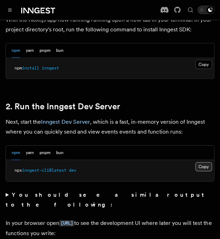
click at [206, 162] on button "Copy Copied" at bounding box center [203, 166] width 17 height 9
click at [205, 162] on button "Copy Copied" at bounding box center [203, 166] width 17 height 9
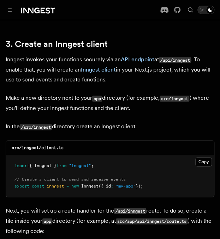
scroll to position [812, 0]
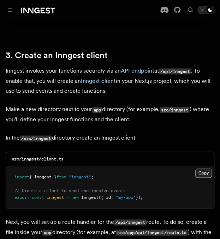
click at [200, 169] on button "Copy Copied" at bounding box center [203, 173] width 17 height 9
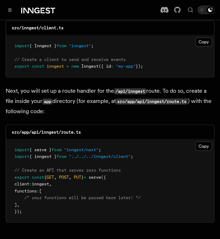
scroll to position [953, 0]
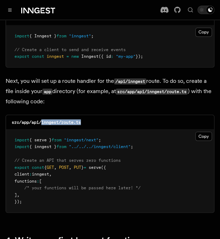
drag, startPoint x: 89, startPoint y: 91, endPoint x: 41, endPoint y: 94, distance: 47.4
click at [41, 115] on div "src/app/api/inngest/route.ts" at bounding box center [110, 122] width 208 height 14
copy code "inngest/route.ts"
click at [201, 132] on button "Copy Copied" at bounding box center [203, 136] width 17 height 9
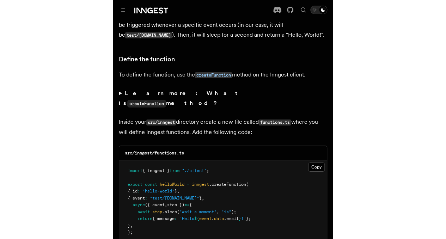
scroll to position [1235, 0]
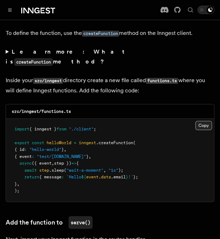
click at [201, 121] on button "Copy Copied" at bounding box center [203, 125] width 17 height 9
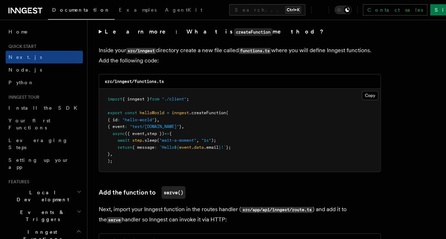
click at [34, 9] on icon at bounding box center [25, 10] width 34 height 8
